Goal: Contribute content

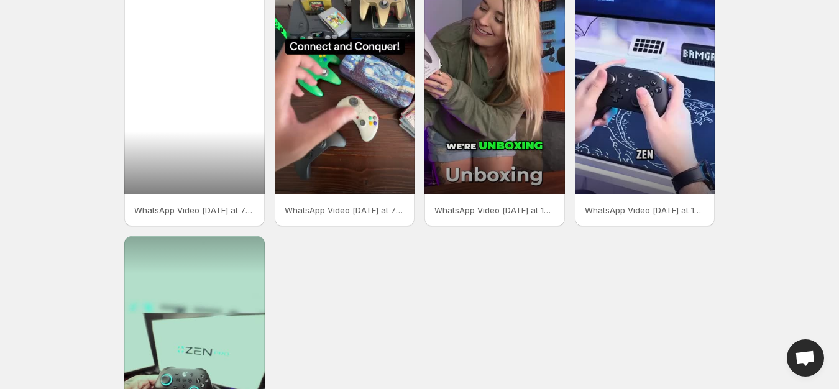
scroll to position [124, 0]
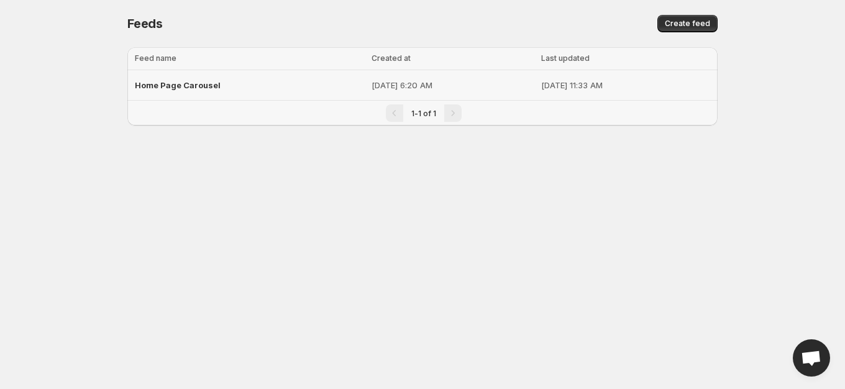
click at [207, 86] on span "Home Page Carousel" at bounding box center [178, 85] width 86 height 10
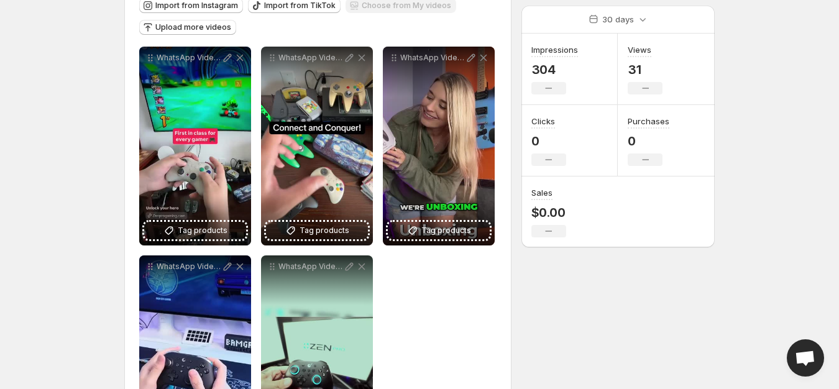
scroll to position [124, 0]
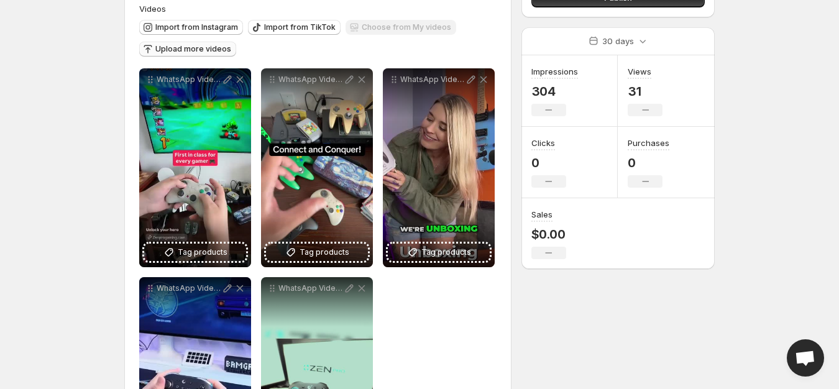
click at [194, 50] on span "Upload more videos" at bounding box center [193, 49] width 76 height 10
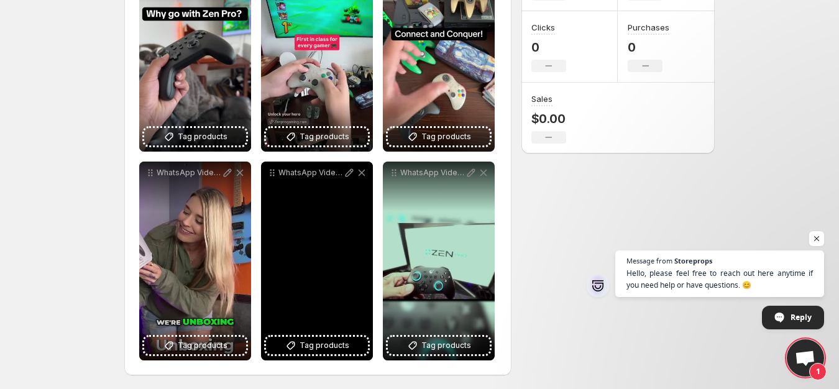
scroll to position [241, 0]
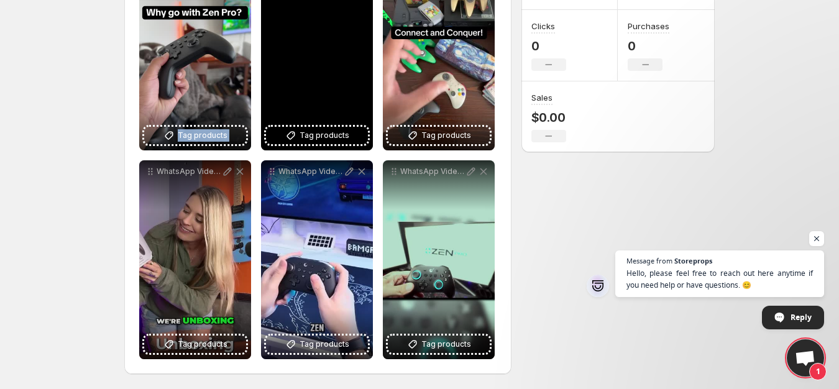
drag, startPoint x: 192, startPoint y: 81, endPoint x: 338, endPoint y: 81, distance: 146.0
click at [338, 81] on div "**********" at bounding box center [317, 156] width 357 height 408
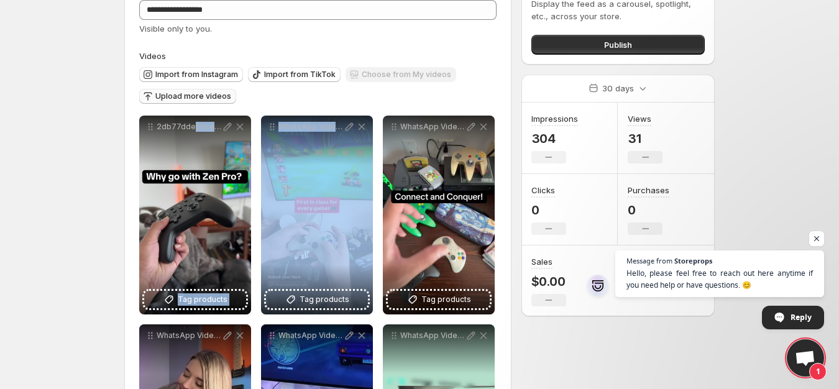
scroll to position [55, 0]
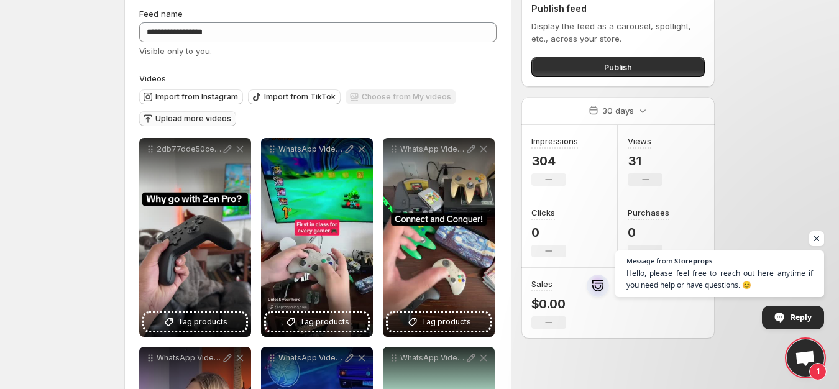
click at [91, 161] on body "**********" at bounding box center [419, 139] width 839 height 389
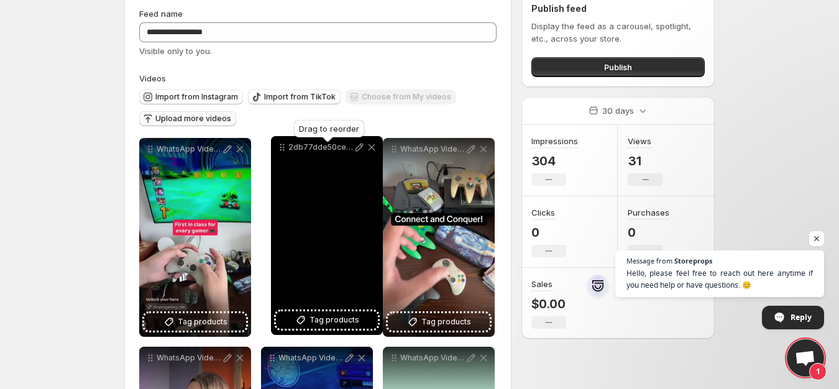
drag, startPoint x: 148, startPoint y: 149, endPoint x: 280, endPoint y: 147, distance: 131.7
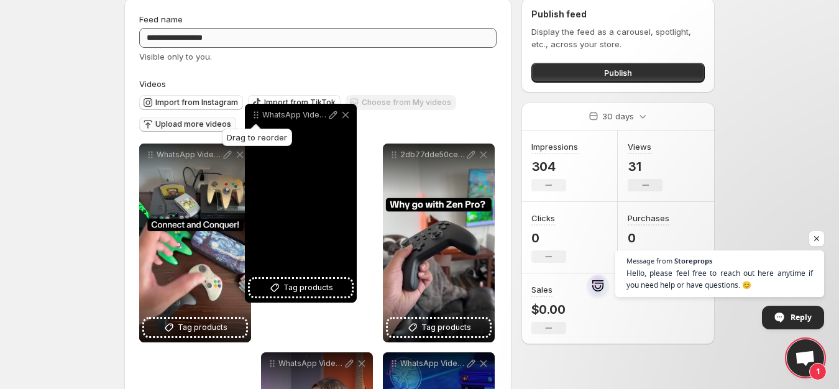
scroll to position [0, 0]
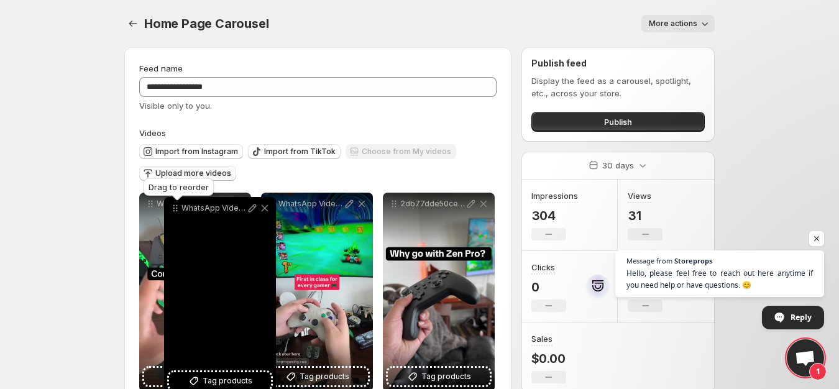
drag, startPoint x: 393, startPoint y: 170, endPoint x: 174, endPoint y: 207, distance: 221.7
click at [174, 207] on icon at bounding box center [175, 208] width 12 height 12
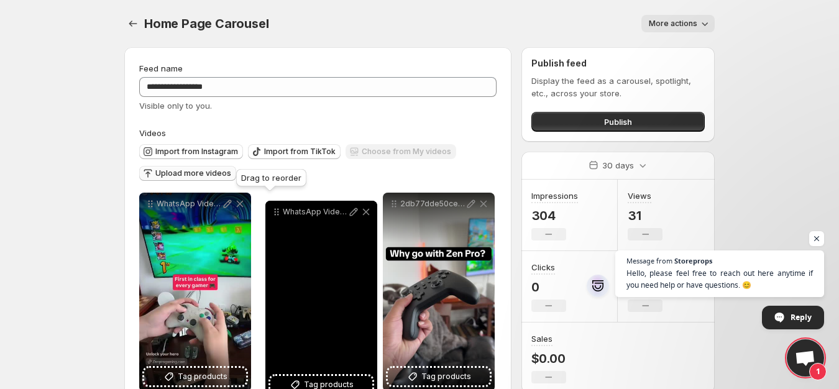
drag, startPoint x: 150, startPoint y: 24, endPoint x: 276, endPoint y: 211, distance: 226.0
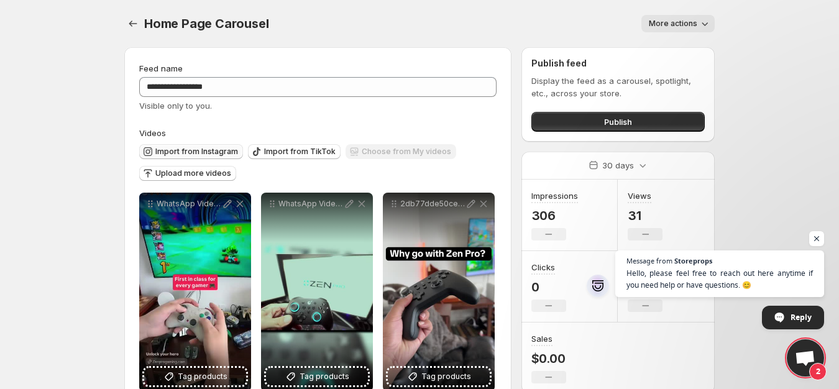
click at [208, 148] on span "Import from Instagram" at bounding box center [196, 152] width 83 height 10
